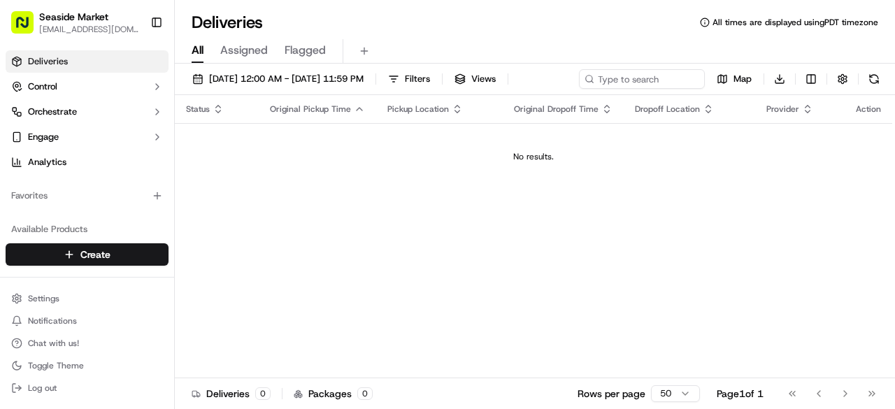
click at [260, 46] on span "Assigned" at bounding box center [244, 50] width 48 height 17
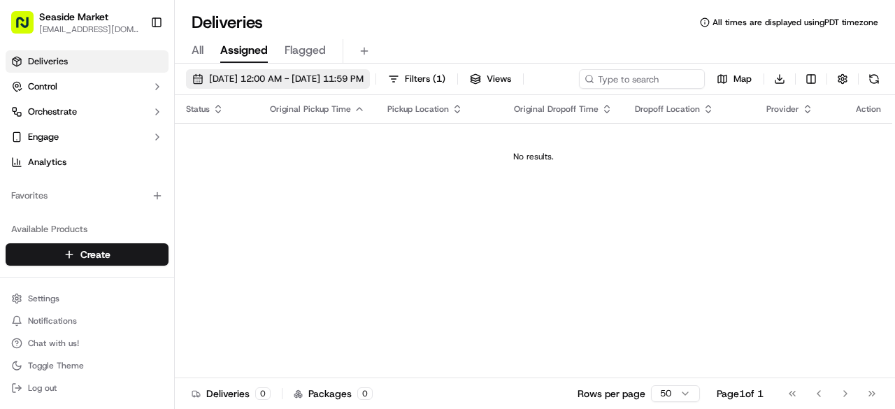
click at [266, 80] on span "[DATE] 12:00 AM - [DATE] 11:59 PM" at bounding box center [286, 79] width 155 height 13
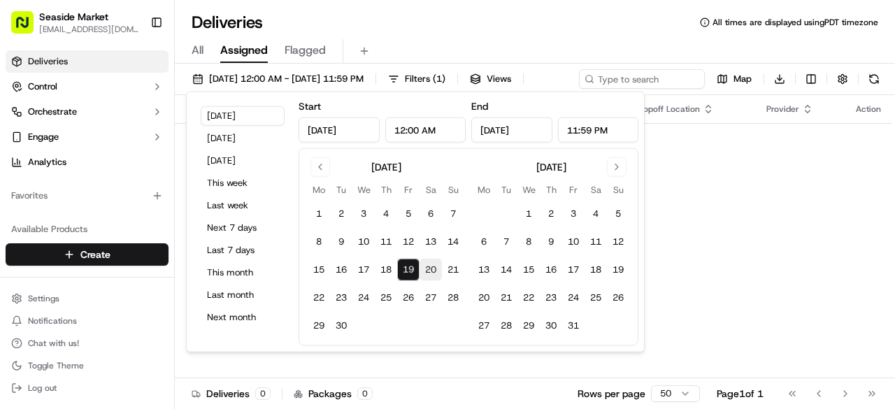
click at [431, 267] on button "20" at bounding box center [431, 270] width 22 height 22
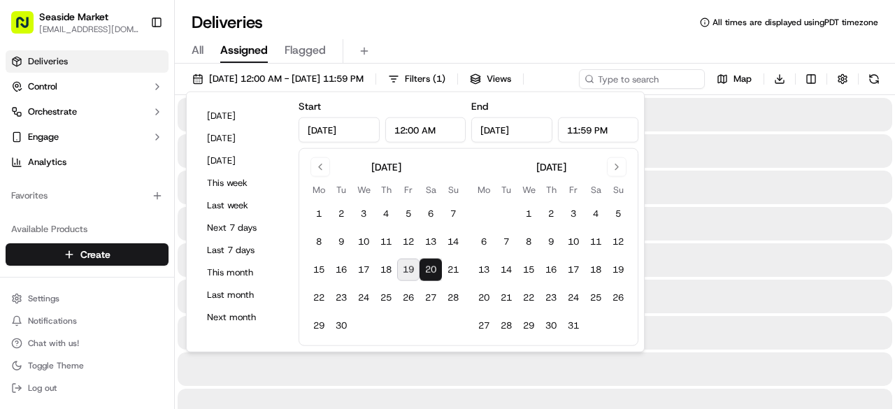
type input "[DATE]"
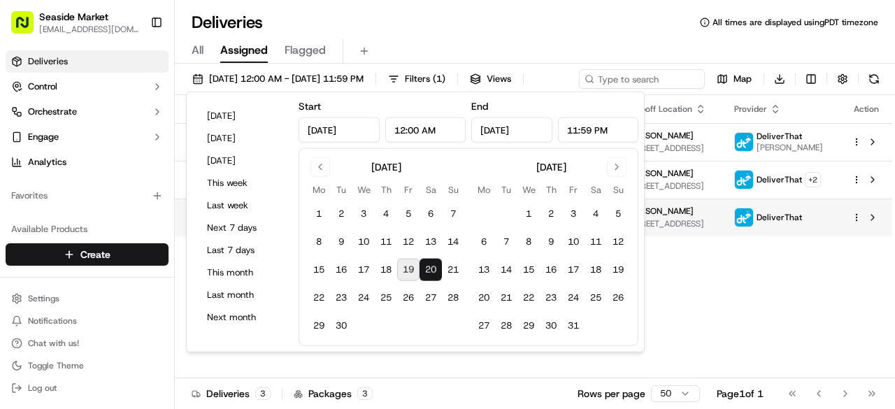
click at [785, 236] on td "DeliverThat" at bounding box center [782, 218] width 118 height 38
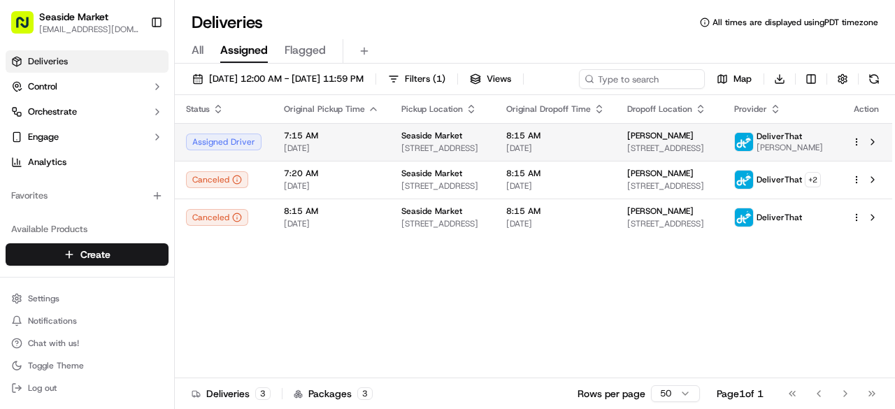
click at [413, 154] on span "[STREET_ADDRESS]" at bounding box center [443, 148] width 83 height 11
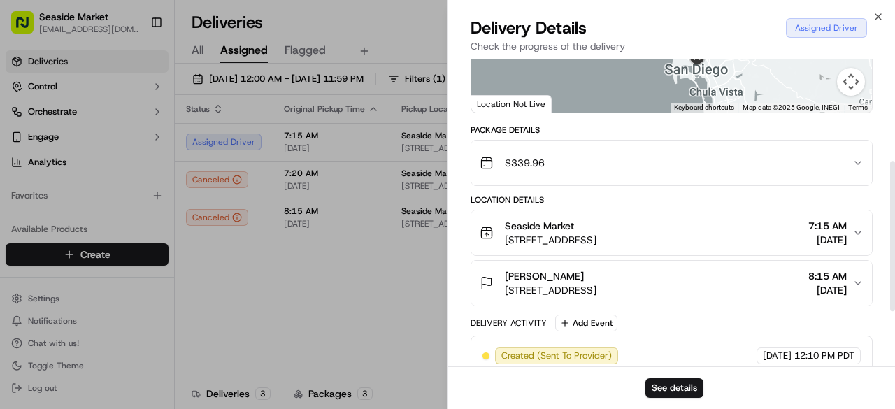
click at [570, 283] on span "[STREET_ADDRESS]" at bounding box center [551, 290] width 92 height 14
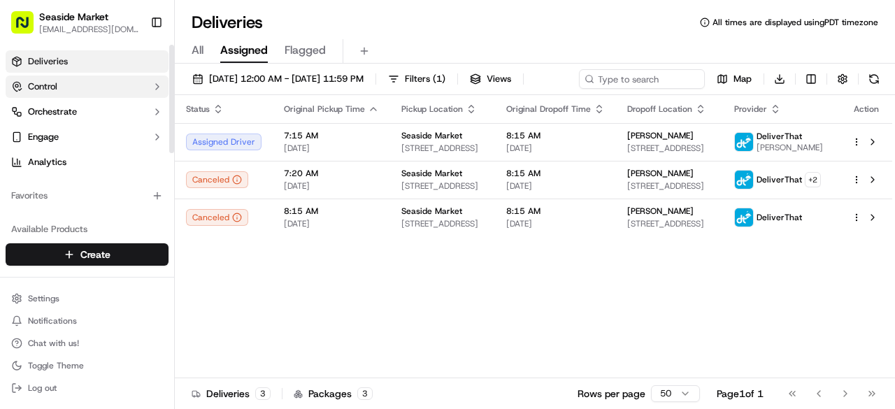
drag, startPoint x: 65, startPoint y: 59, endPoint x: 68, endPoint y: 85, distance: 25.3
click at [65, 59] on span "Deliveries" at bounding box center [48, 61] width 40 height 13
drag, startPoint x: 103, startPoint y: 268, endPoint x: 97, endPoint y: 256, distance: 13.1
click at [101, 267] on div "Create" at bounding box center [87, 255] width 174 height 34
click at [97, 256] on html "Seaside Market [EMAIL_ADDRESS][DOMAIN_NAME] Toggle Sidebar Deliveries Control O…" at bounding box center [447, 204] width 895 height 409
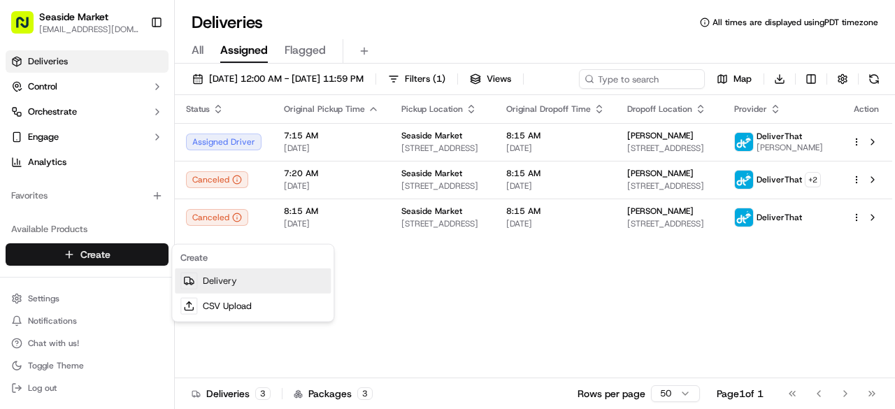
click at [238, 278] on link "Delivery" at bounding box center [253, 281] width 156 height 25
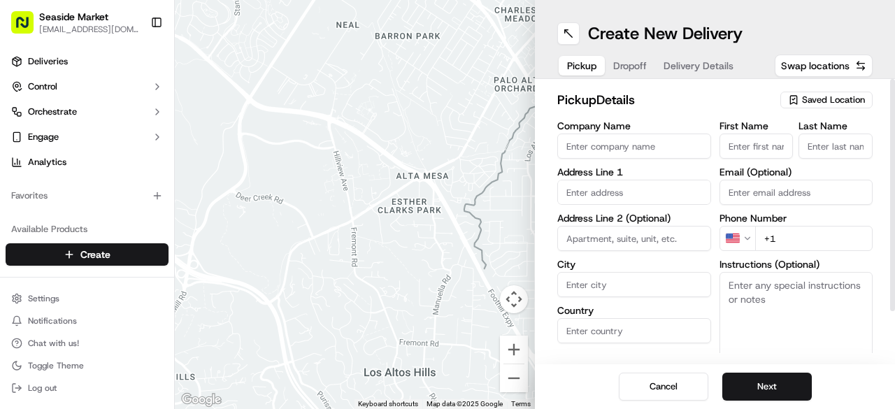
click at [820, 95] on span "Saved Location" at bounding box center [833, 100] width 63 height 13
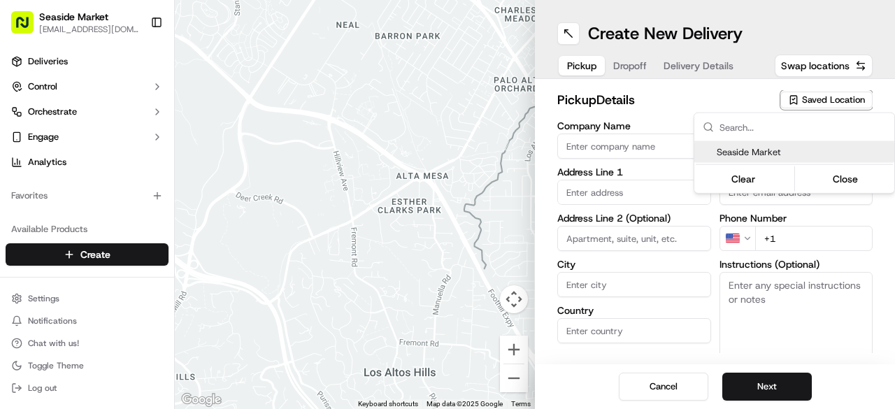
click at [758, 146] on span "Seaside Market" at bounding box center [803, 152] width 172 height 13
type input "Seaside Market"
type input "[STREET_ADDRESS]"
type input "Encinitas"
type input "US"
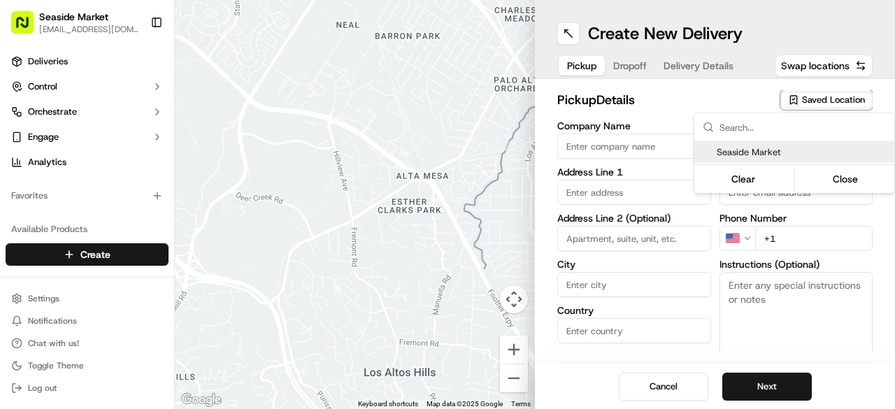
type input "CA"
type input "92007"
type input "[PHONE_NUMBER]"
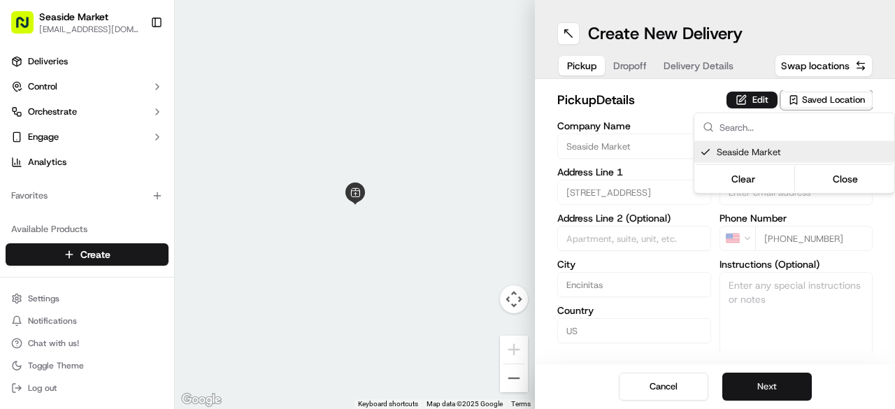
click at [764, 393] on html "Seaside Market [EMAIL_ADDRESS][DOMAIN_NAME] Toggle Sidebar Deliveries Control O…" at bounding box center [447, 204] width 895 height 409
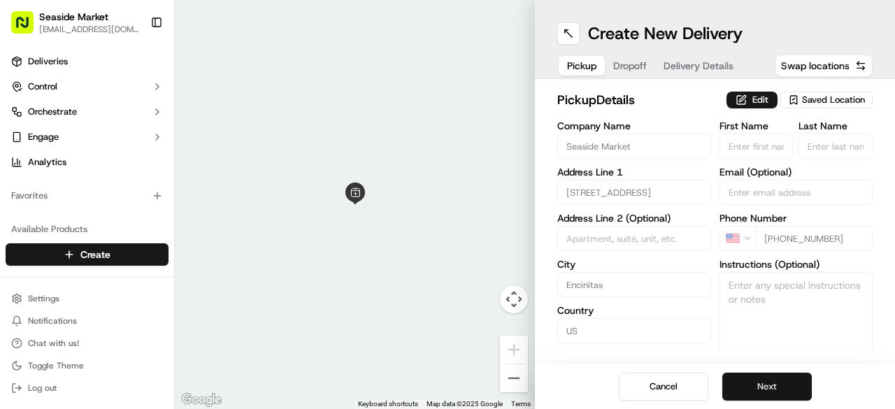
click at [767, 384] on button "Next" at bounding box center [768, 387] width 90 height 28
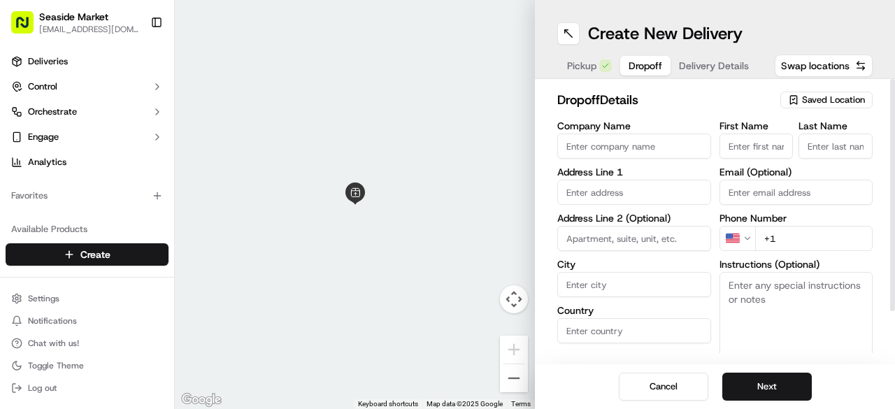
click at [816, 94] on span "Saved Location" at bounding box center [833, 100] width 63 height 13
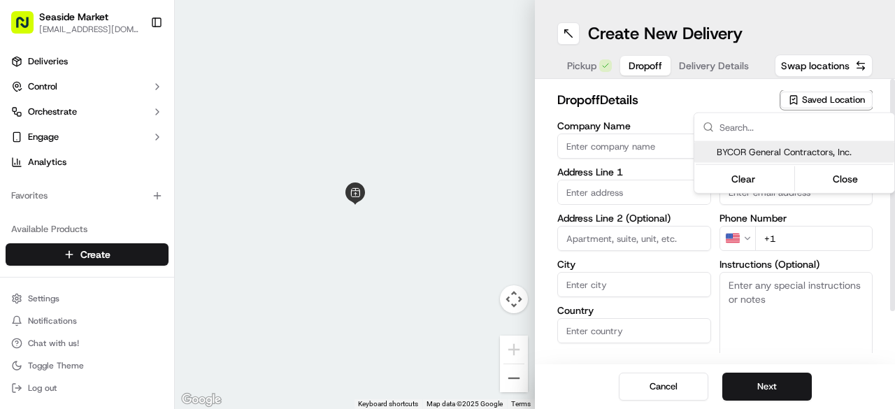
click at [788, 161] on div "BYCOR General Contractors, Inc." at bounding box center [795, 152] width 200 height 21
type input "BYCOR General Contractors, Inc."
type input "[STREET_ADDRESS]"
type input "[GEOGRAPHIC_DATA]"
type input "US"
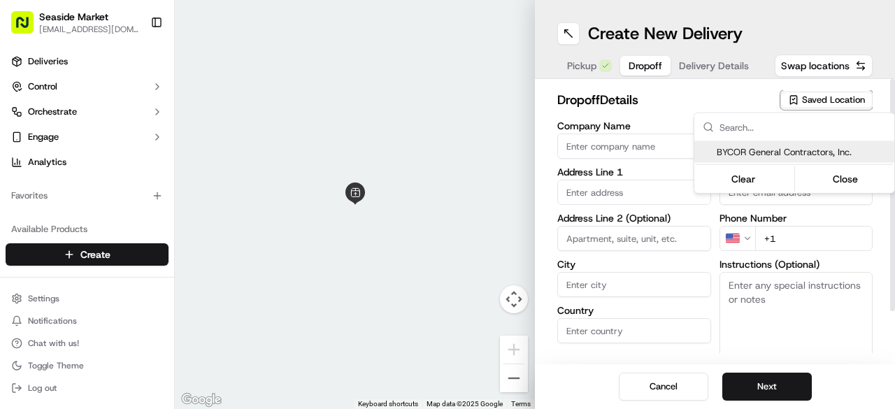
type input "CA"
type input "92121"
type input "[PERSON_NAME]"
type input "[EMAIL_ADDRESS][DOMAIN_NAME]"
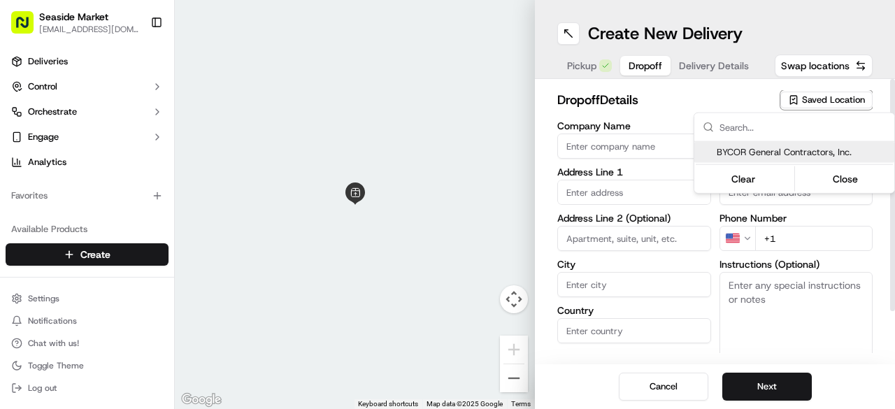
type input "[PHONE_NUMBER]"
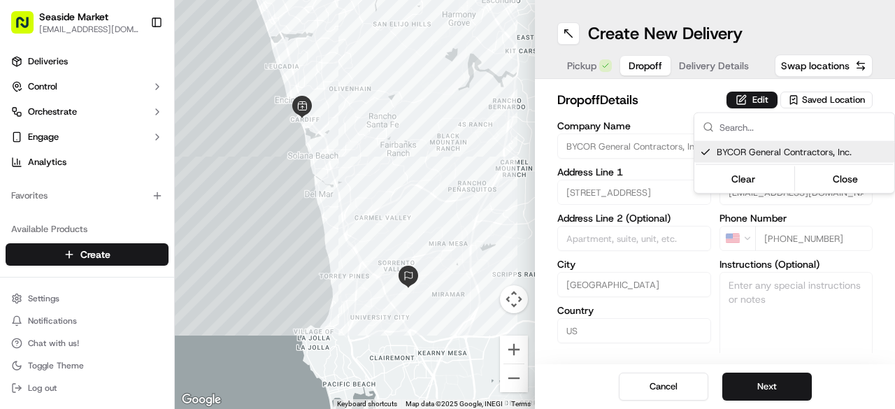
click at [818, 336] on html "Seaside Market [EMAIL_ADDRESS][DOMAIN_NAME] Toggle Sidebar Deliveries Control O…" at bounding box center [447, 204] width 895 height 409
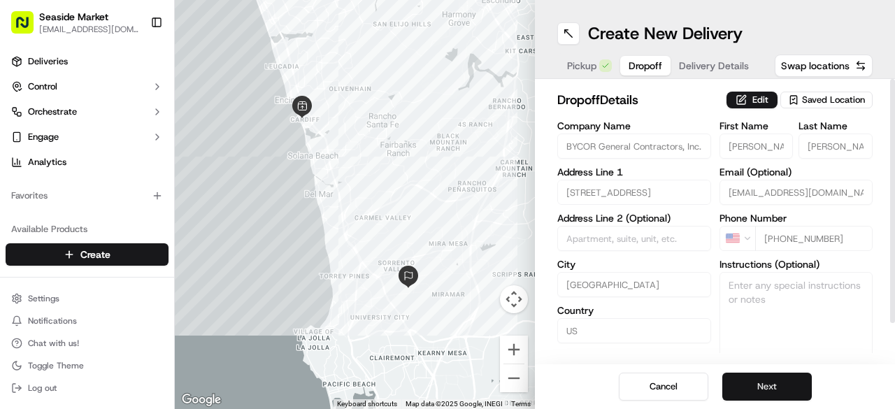
click at [772, 383] on button "Next" at bounding box center [768, 387] width 90 height 28
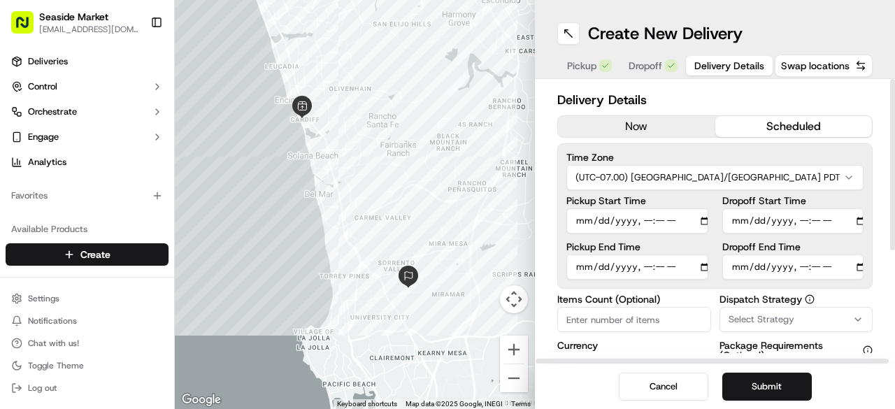
click at [758, 118] on button "scheduled" at bounding box center [794, 126] width 157 height 21
click at [861, 220] on input "Dropoff Start Time" at bounding box center [794, 220] width 142 height 25
click at [799, 217] on input "Dropoff Start Time" at bounding box center [794, 220] width 142 height 25
type input "[DATE]T09:30"
click at [865, 267] on div "Time Zone (UTC-07.00) [GEOGRAPHIC_DATA]/[GEOGRAPHIC_DATA] PDT Pickup Start Time…" at bounding box center [714, 215] width 315 height 145
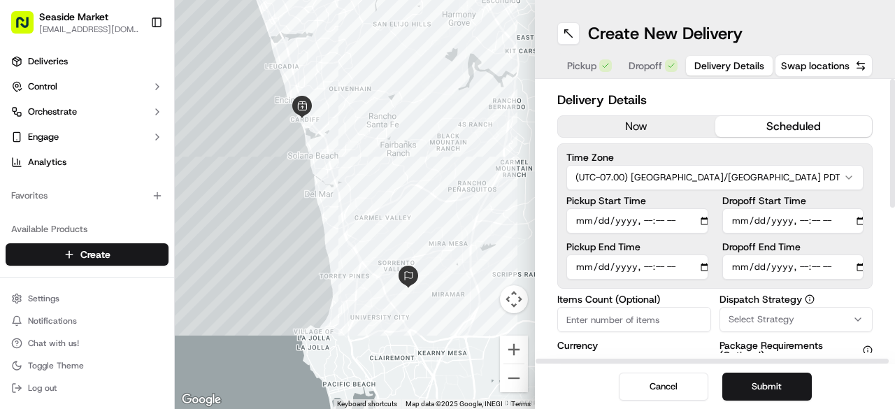
click at [863, 268] on input "Dropoff End Time" at bounding box center [794, 267] width 142 height 25
click at [862, 270] on input "Dropoff End Time" at bounding box center [794, 267] width 142 height 25
click at [804, 265] on input "Dropoff End Time" at bounding box center [794, 267] width 142 height 25
click at [827, 269] on input "Dropoff End Time" at bounding box center [794, 267] width 142 height 25
type input "[DATE]T10:00"
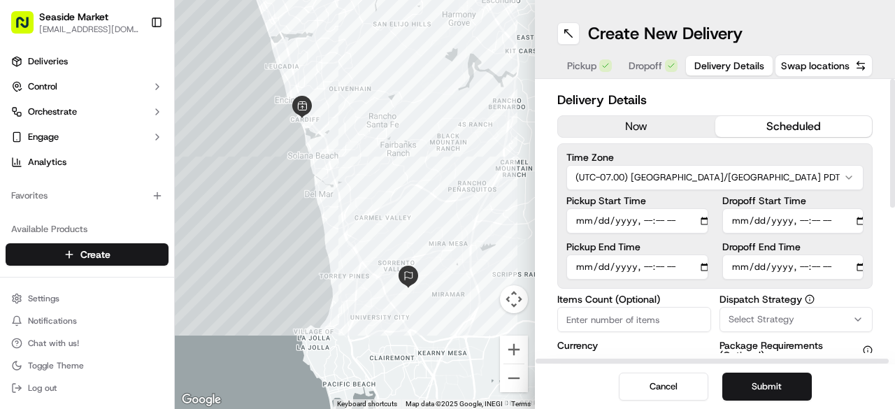
click at [800, 265] on input "Dropoff End Time" at bounding box center [794, 267] width 142 height 25
click at [702, 220] on input "Pickup Start Time" at bounding box center [638, 220] width 142 height 25
click at [644, 215] on input "Pickup Start Time" at bounding box center [638, 220] width 142 height 25
click at [679, 218] on input "Pickup Start Time" at bounding box center [638, 220] width 142 height 25
type input "[DATE]T09:00"
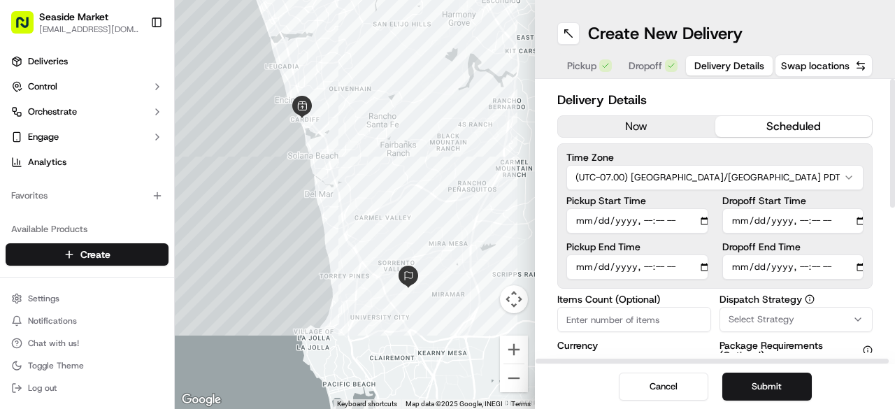
click at [704, 264] on input "Pickup End Time" at bounding box center [638, 267] width 142 height 25
click at [646, 269] on input "Pickup End Time" at bounding box center [638, 267] width 142 height 25
type input "[DATE]T09:15"
click at [703, 286] on div "Time Zone (UTC-07.00) [GEOGRAPHIC_DATA]/[GEOGRAPHIC_DATA] PDT Pickup Start Time…" at bounding box center [714, 215] width 315 height 145
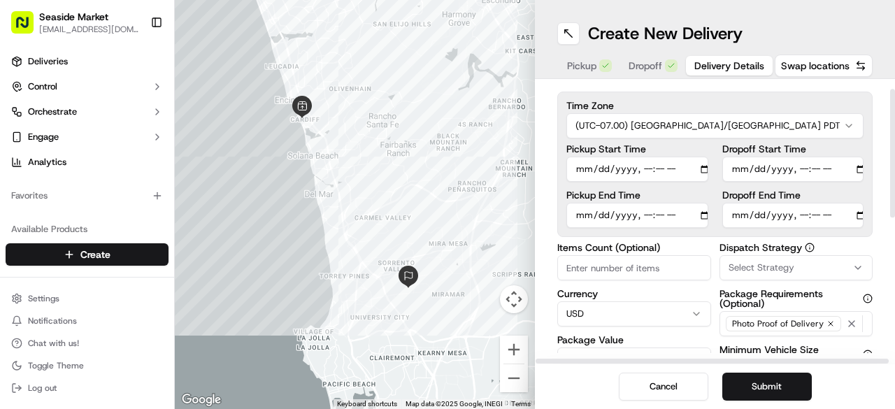
scroll to position [70, 0]
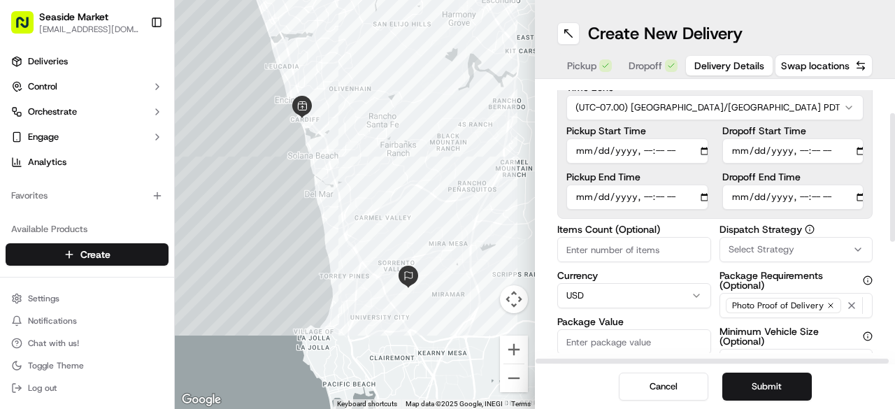
click at [633, 264] on div "Items Count (Optional) Currency USD Package Value Package Identifier (Optional)…" at bounding box center [634, 363] width 154 height 276
drag, startPoint x: 634, startPoint y: 258, endPoint x: 639, endPoint y: 251, distance: 9.0
click at [638, 255] on input "Items Count (Optional)" at bounding box center [634, 249] width 154 height 25
type input "43"
click at [606, 338] on input "Package Value" at bounding box center [634, 341] width 154 height 25
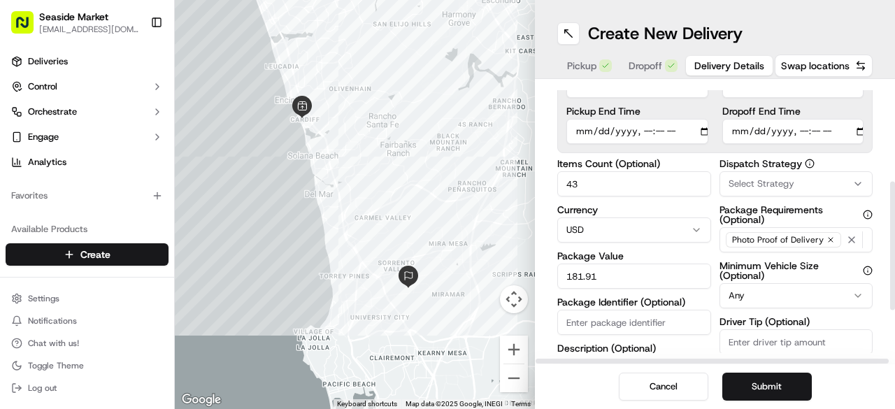
scroll to position [210, 0]
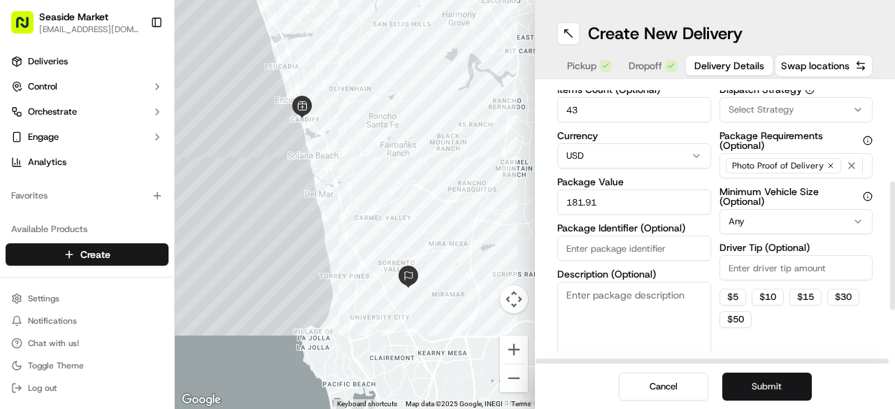
type input "181.91"
click at [779, 394] on button "Submit" at bounding box center [768, 387] width 90 height 28
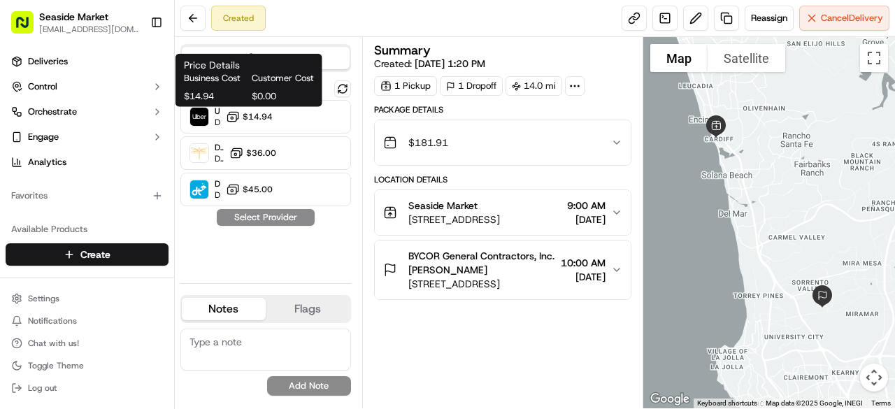
click at [282, 106] on div "Price Details Business Cost Customer Cost $14.94 $0.00 Price Details Business C…" at bounding box center [249, 80] width 147 height 53
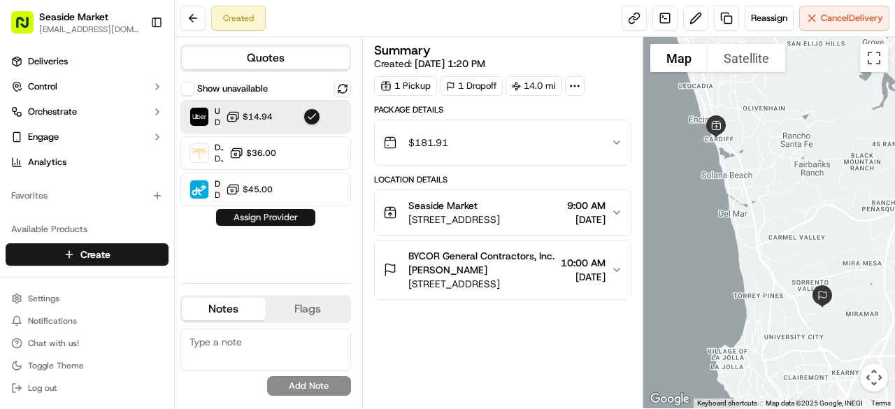
click at [277, 211] on button "Assign Provider" at bounding box center [265, 217] width 99 height 17
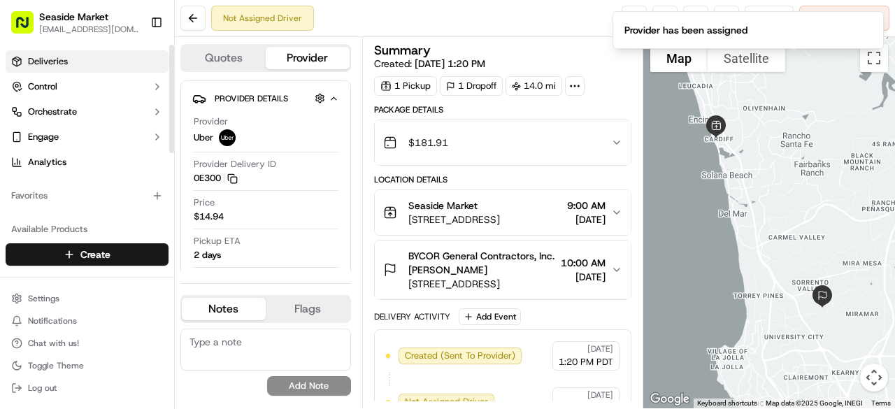
drag, startPoint x: 52, startPoint y: 65, endPoint x: 62, endPoint y: 64, distance: 9.9
click at [52, 65] on span "Deliveries" at bounding box center [48, 61] width 40 height 13
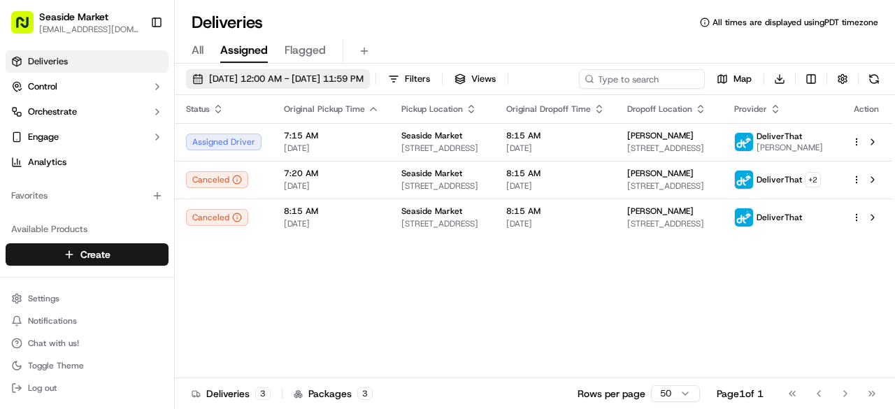
click at [332, 80] on span "[DATE] 12:00 AM - [DATE] 11:59 PM" at bounding box center [286, 79] width 155 height 13
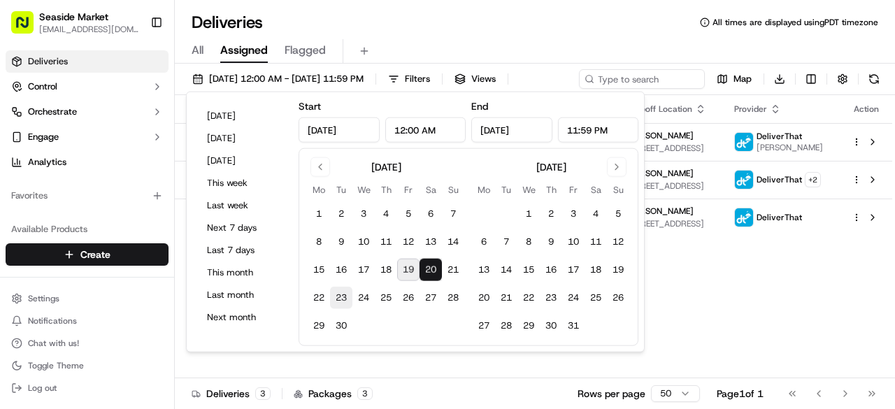
click at [339, 299] on button "23" at bounding box center [341, 298] width 22 height 22
type input "[DATE]"
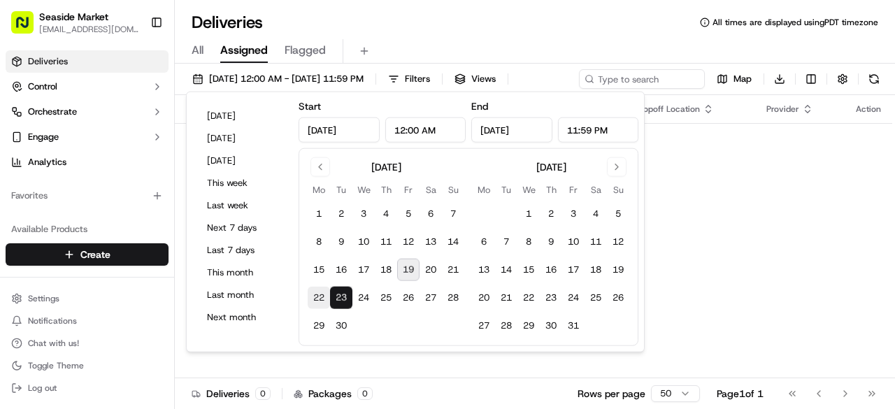
click at [313, 301] on button "22" at bounding box center [319, 298] width 22 height 22
type input "[DATE]"
click at [740, 322] on div "Status Original Pickup Time Pickup Location Original Dropoff Time Dropoff Locat…" at bounding box center [534, 236] width 718 height 283
